Goal: Information Seeking & Learning: Learn about a topic

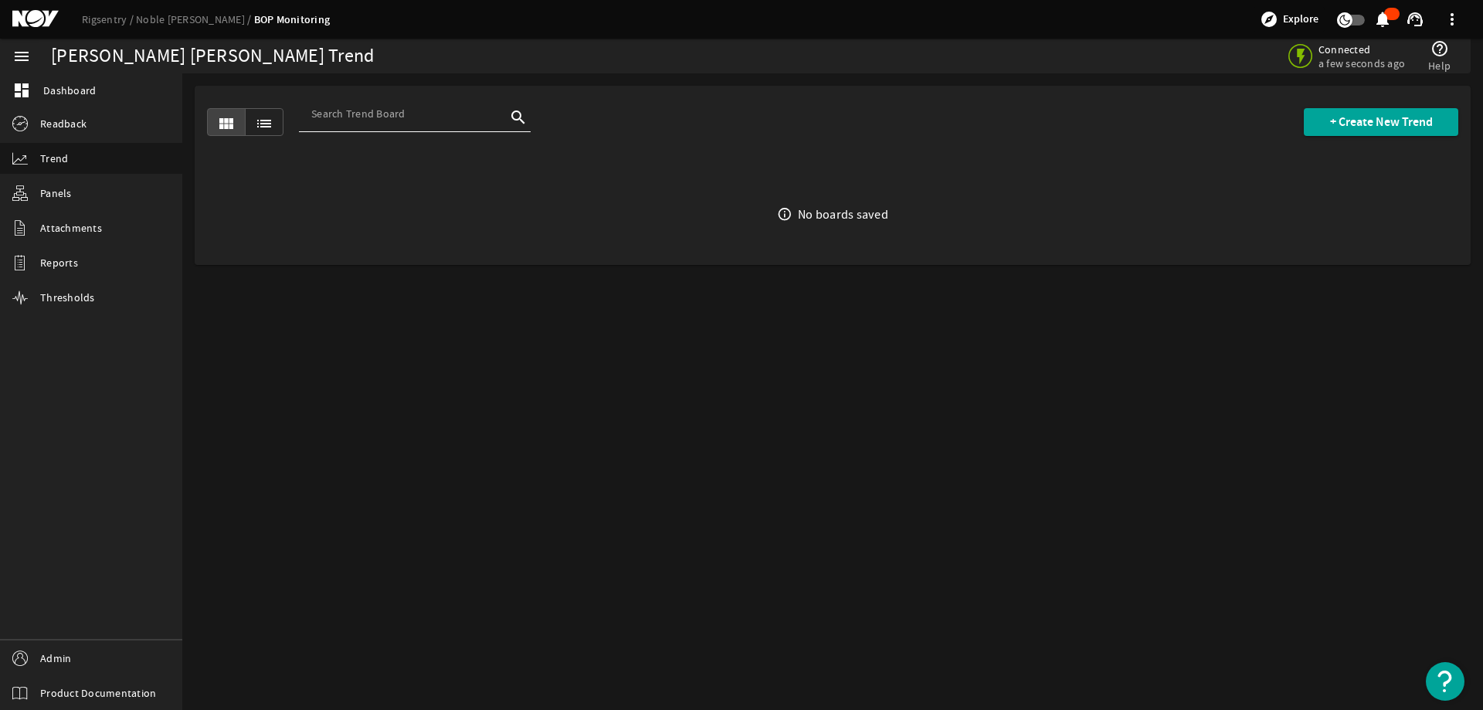
click at [504, 238] on div "info_outline No boards saved" at bounding box center [833, 214] width 1276 height 100
click at [60, 189] on span "Panels" at bounding box center [56, 192] width 32 height 15
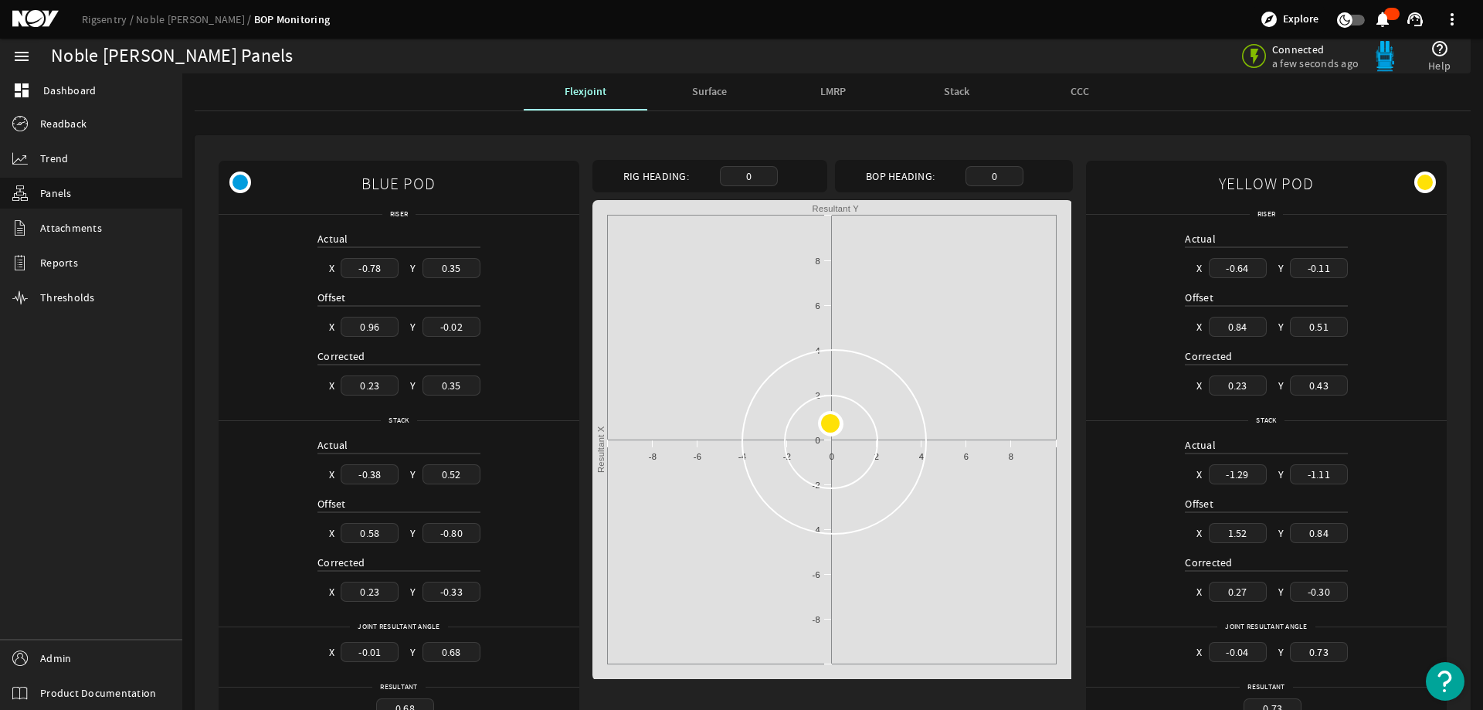
click at [956, 90] on span "Stack" at bounding box center [956, 91] width 25 height 11
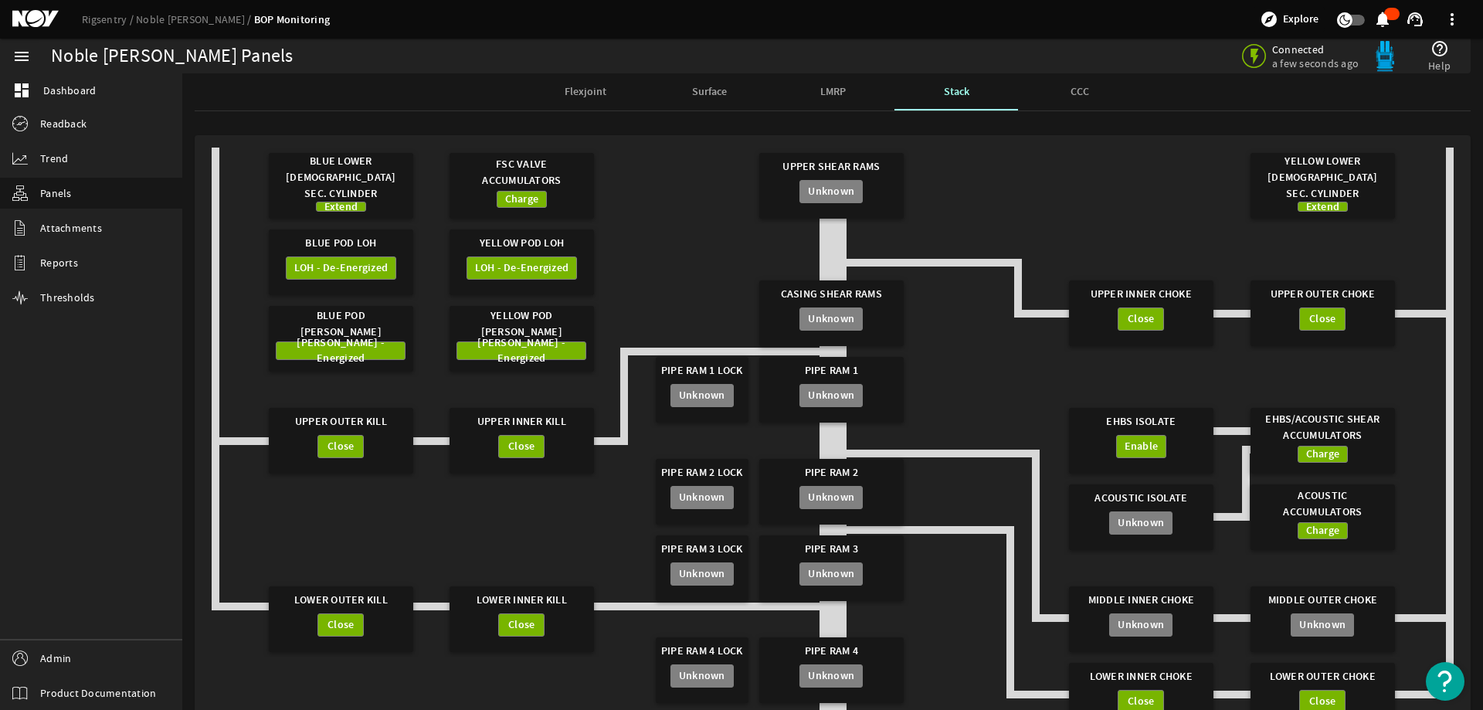
click at [723, 221] on gridster "Blue Lower [DEMOGRAPHIC_DATA] Sec. Cylinder Extend FSC Valve Accumulators Charg…" at bounding box center [833, 478] width 1242 height 663
click at [784, 23] on div "Rigsentry Noble [PERSON_NAME] BOP Monitoring explore Explore notifications supp…" at bounding box center [741, 19] width 1483 height 39
click at [110, 14] on link "Rigsentry" at bounding box center [109, 19] width 54 height 14
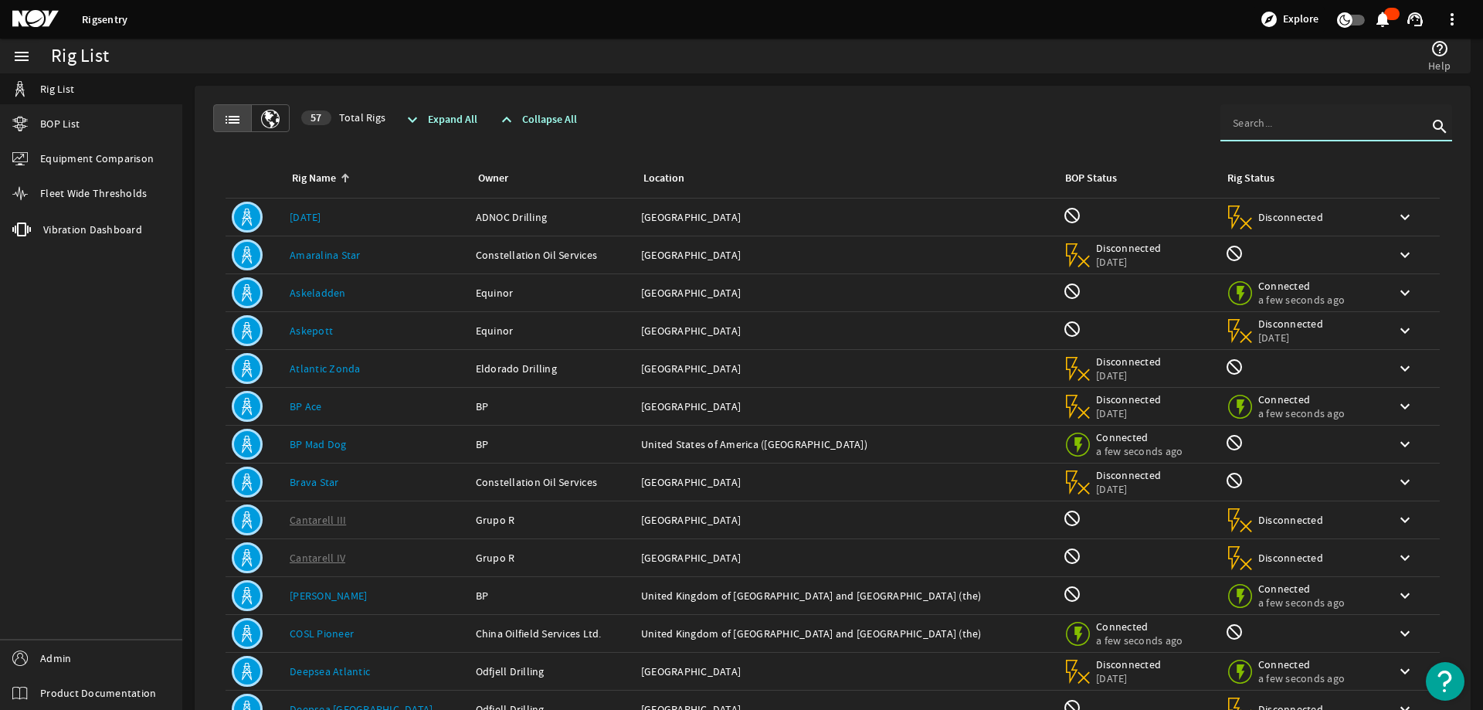
click at [1185, 127] on input at bounding box center [1329, 122] width 195 height 15
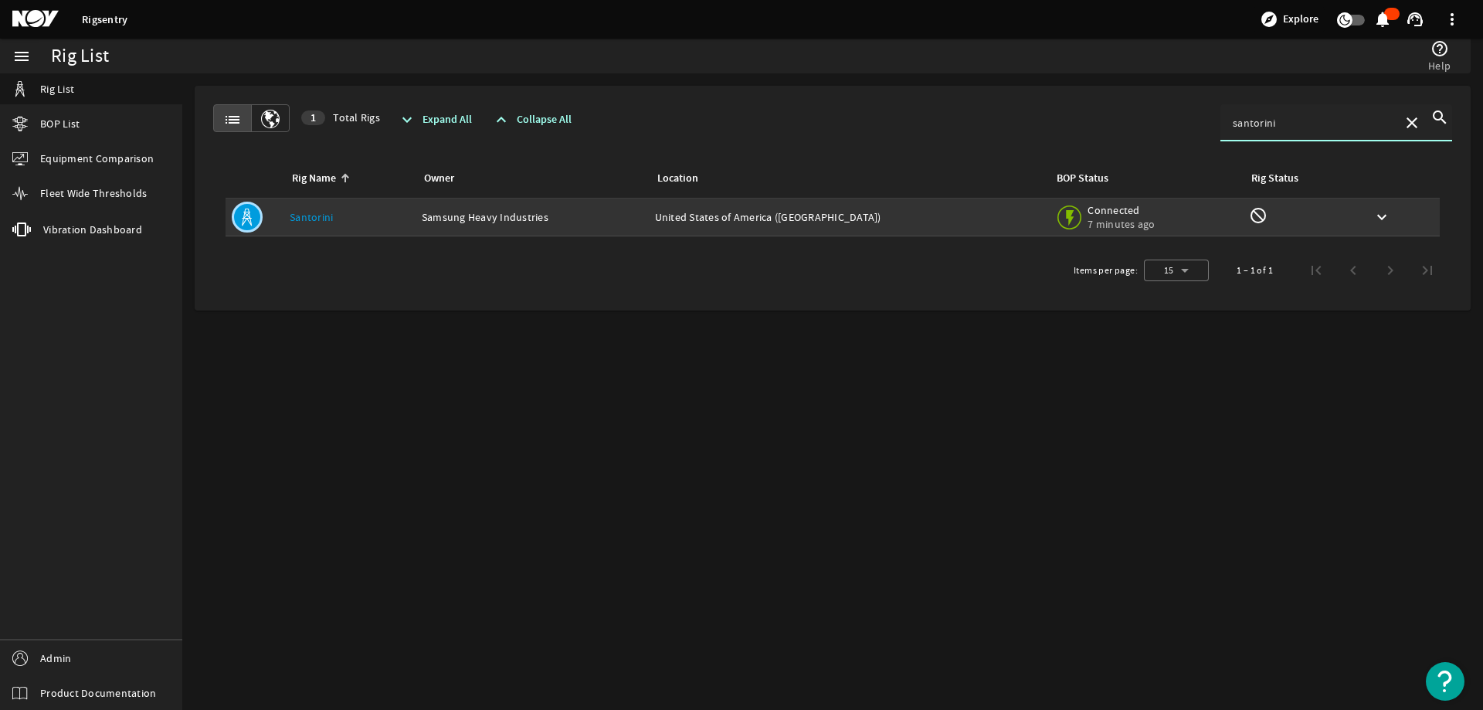
type input "santorini"
click at [558, 222] on div "Owner: Samsung Heavy Industries" at bounding box center [532, 216] width 221 height 15
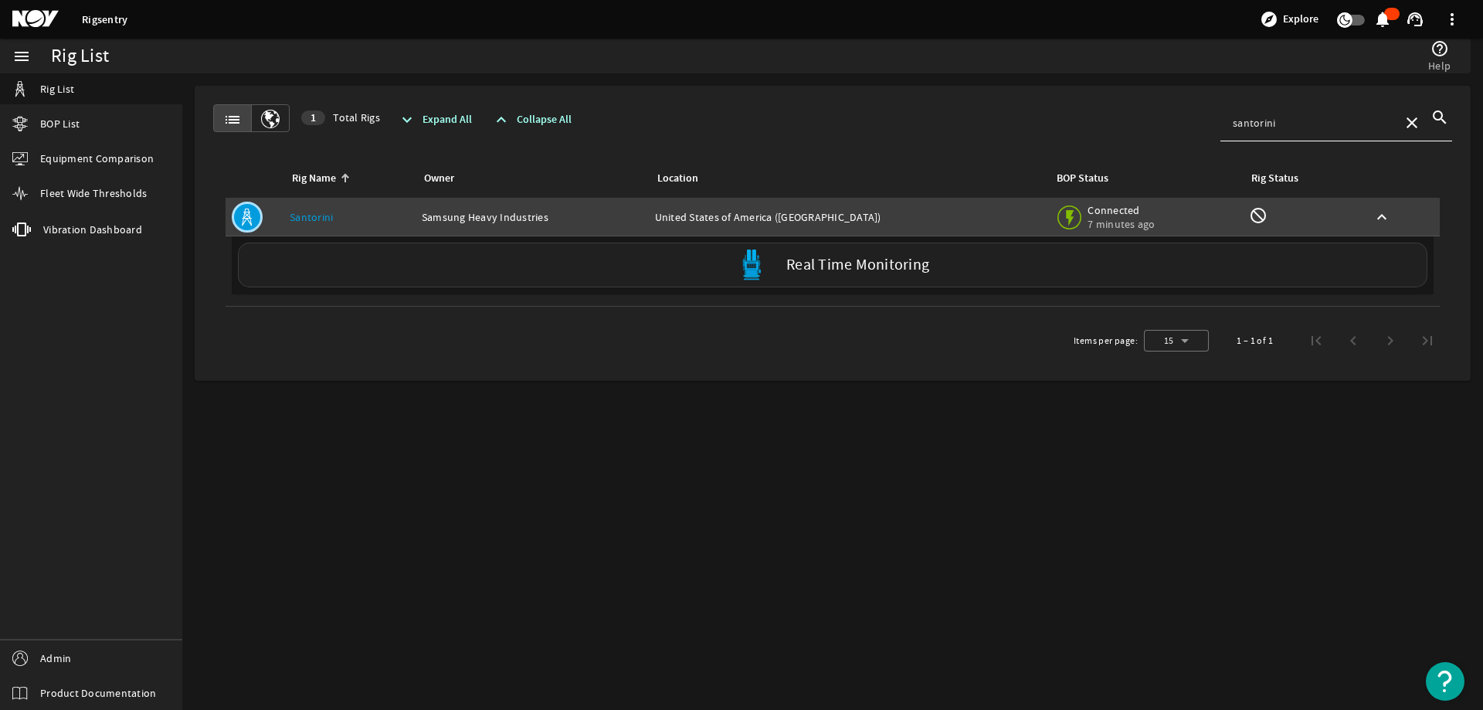
click at [521, 277] on div "Real Time Monitoring" at bounding box center [832, 264] width 1189 height 45
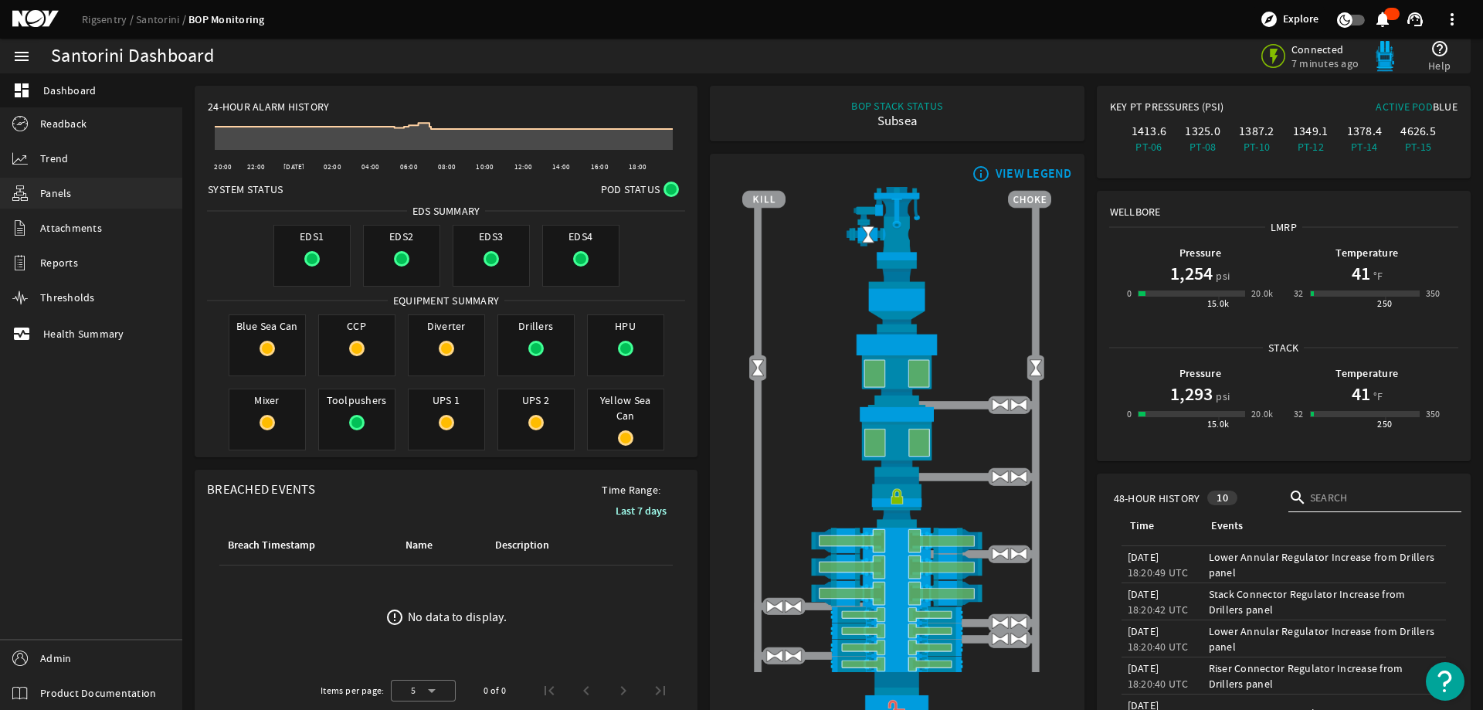
click at [49, 191] on span "Panels" at bounding box center [56, 192] width 32 height 15
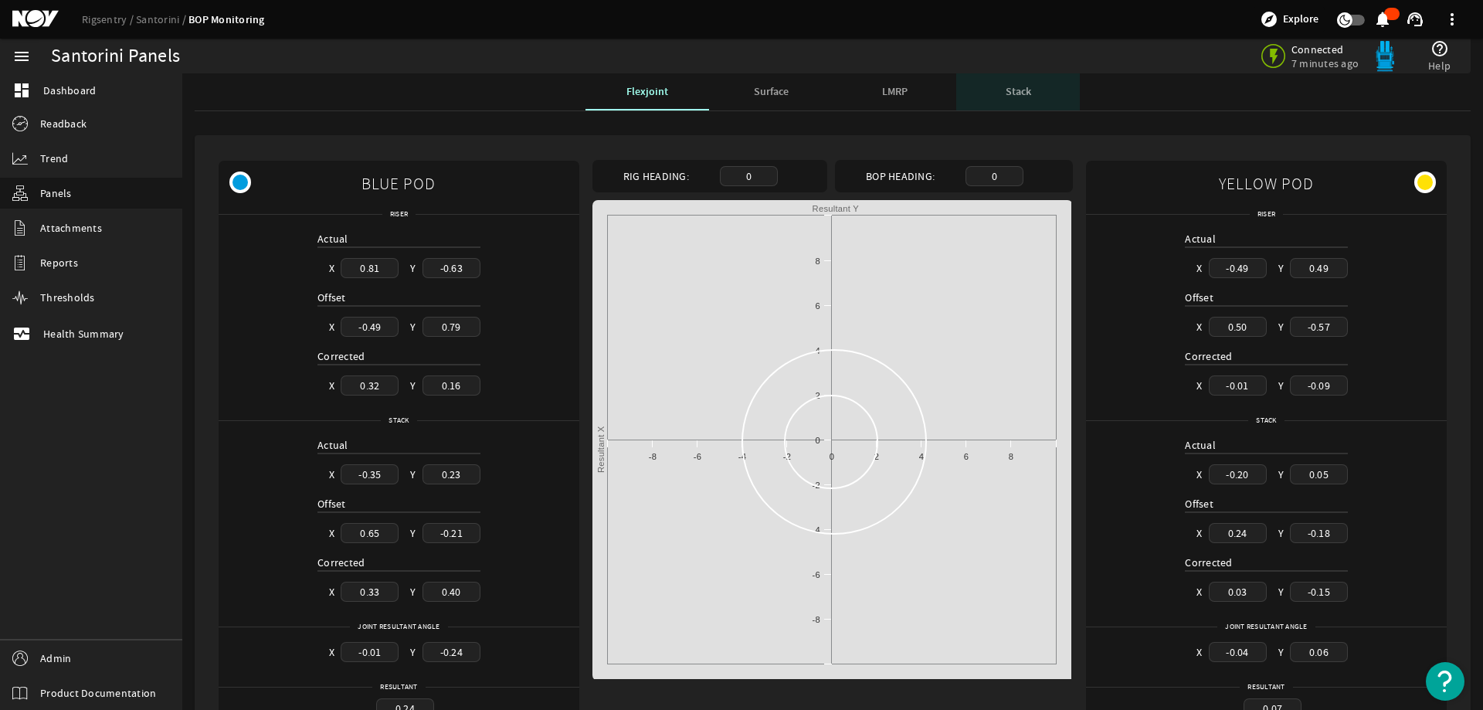
click at [1020, 91] on span "Stack" at bounding box center [1017, 91] width 25 height 11
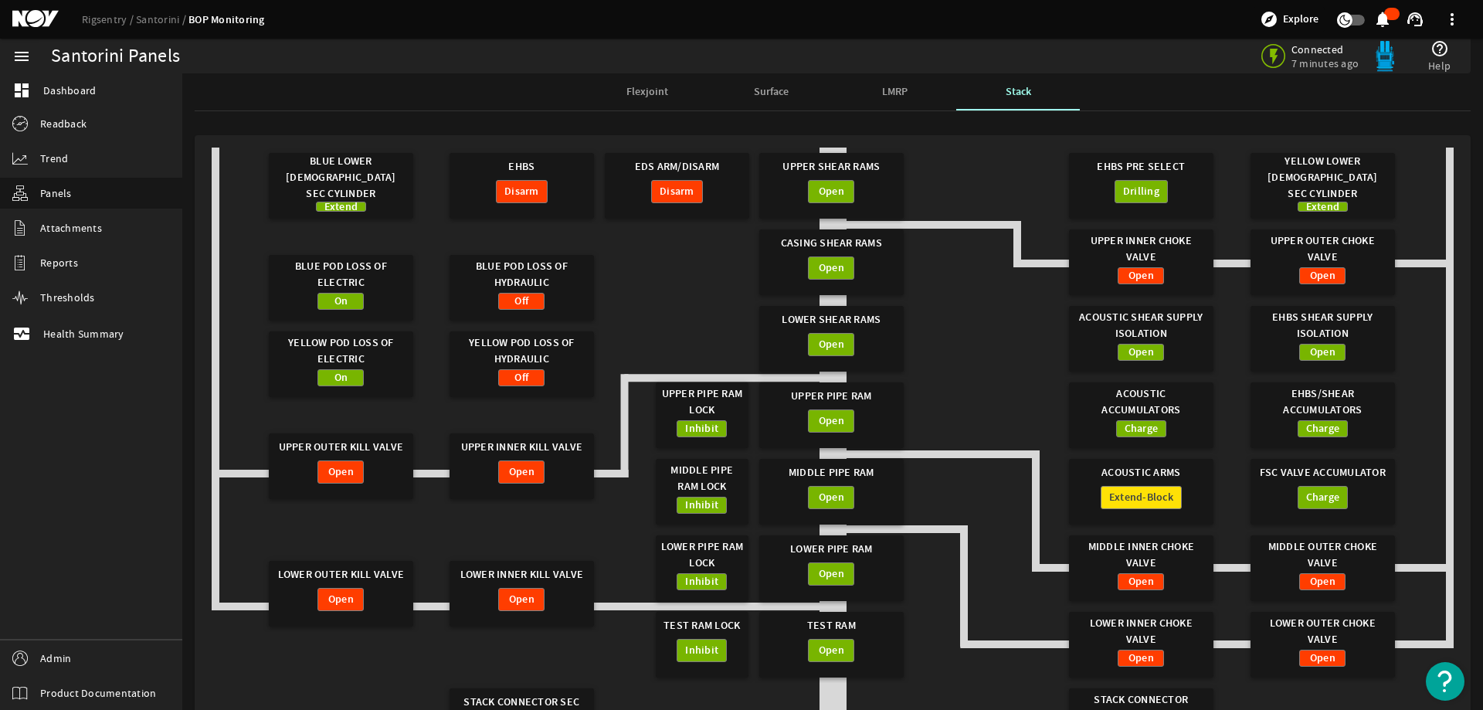
click at [658, 274] on gridster "Blue Lower [DEMOGRAPHIC_DATA] Sec Cylinder Extend EHBS Disarm Upper Shear Rams …" at bounding box center [833, 478] width 1242 height 663
click at [684, 323] on gridster "Blue Lower [DEMOGRAPHIC_DATA] Sec Cylinder Extend EHBS Disarm Upper Shear Rams …" at bounding box center [833, 477] width 1242 height 661
click at [636, 300] on gridster "Blue Lower [DEMOGRAPHIC_DATA] Sec Cylinder Extend EHBS Disarm Upper Shear Rams …" at bounding box center [833, 477] width 1242 height 661
click at [638, 268] on gridster "Blue Lower [DEMOGRAPHIC_DATA] Sec Cylinder Extend EHBS Disarm Upper Shear Rams …" at bounding box center [833, 477] width 1242 height 661
click at [571, 300] on div "Off" at bounding box center [521, 307] width 130 height 28
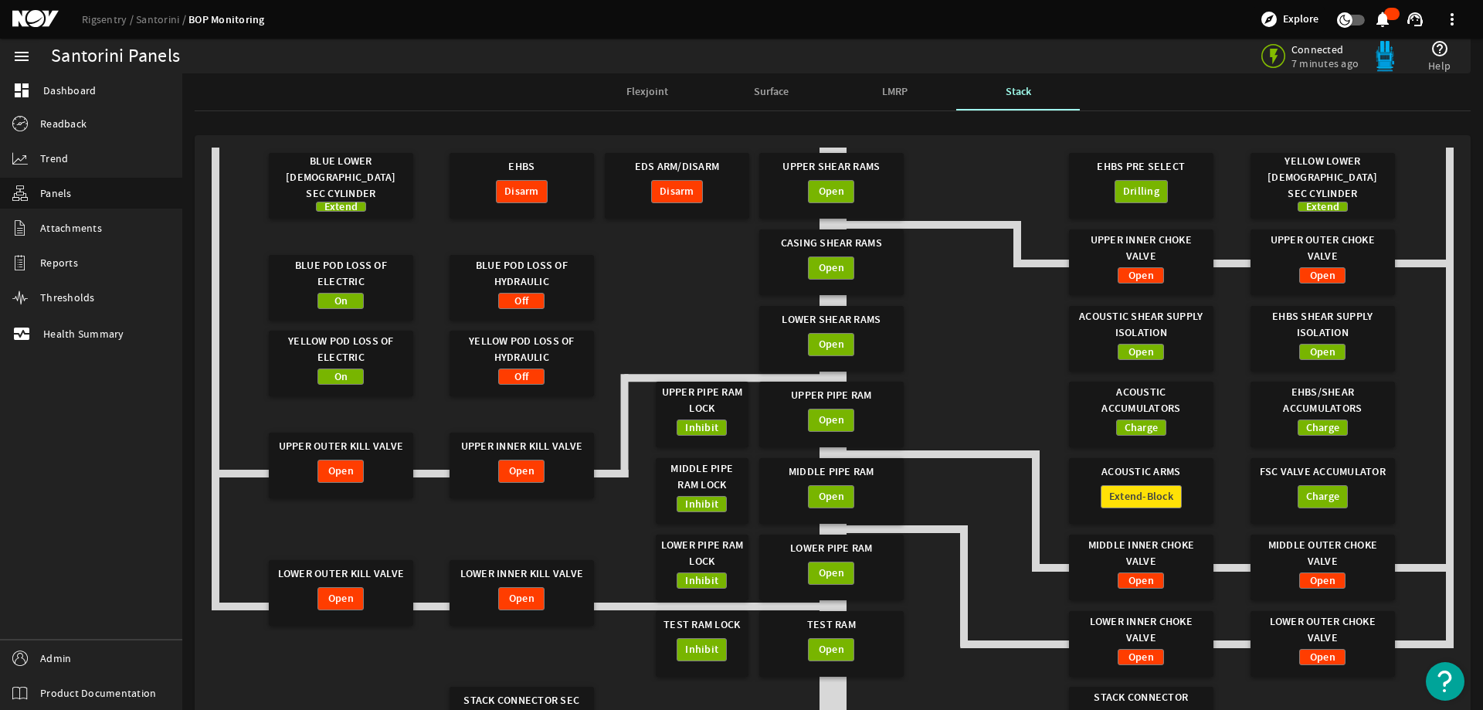
click at [612, 297] on gridster "Blue Lower [DEMOGRAPHIC_DATA] Sec Cylinder Extend EHBS Disarm Upper Shear Rams …" at bounding box center [833, 477] width 1242 height 661
click at [691, 248] on gridster "Blue Lower [DEMOGRAPHIC_DATA] Sec Cylinder Extend EHBS Disarm Upper Shear Rams …" at bounding box center [833, 477] width 1242 height 661
